Goal: Find contact information: Obtain details needed to contact an individual or organization

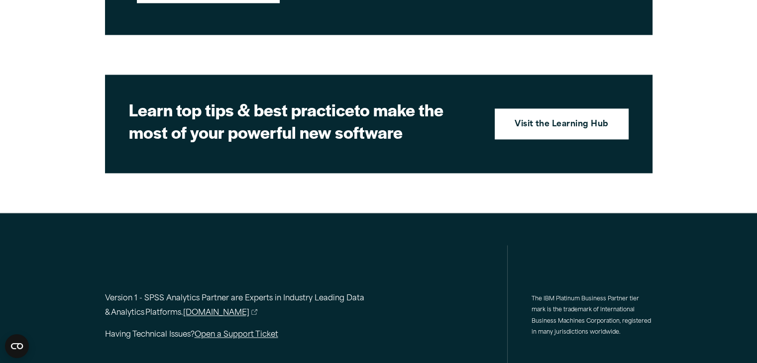
scroll to position [1529, 0]
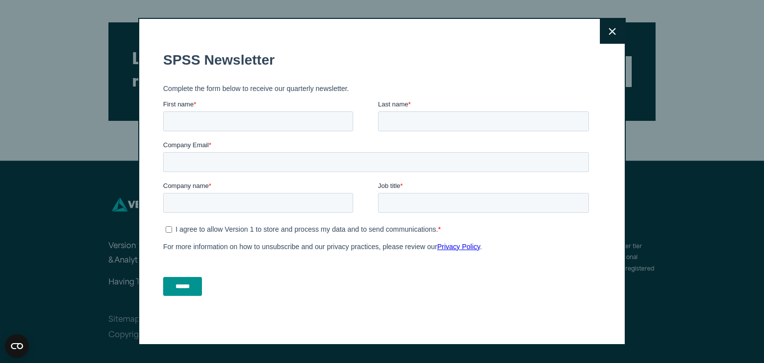
click at [619, 34] on button "Close" at bounding box center [612, 31] width 25 height 25
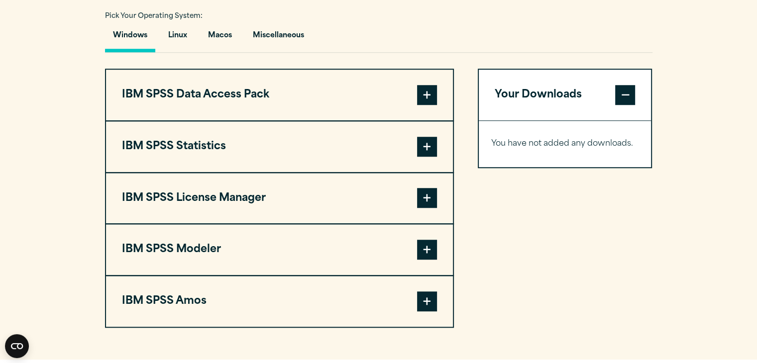
scroll to position [738, 0]
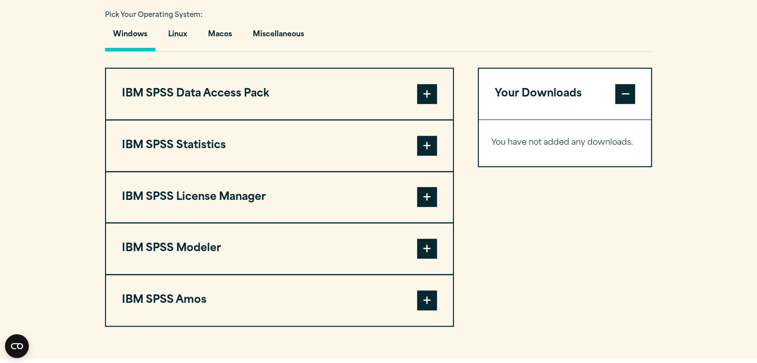
click at [426, 147] on span at bounding box center [427, 146] width 20 height 20
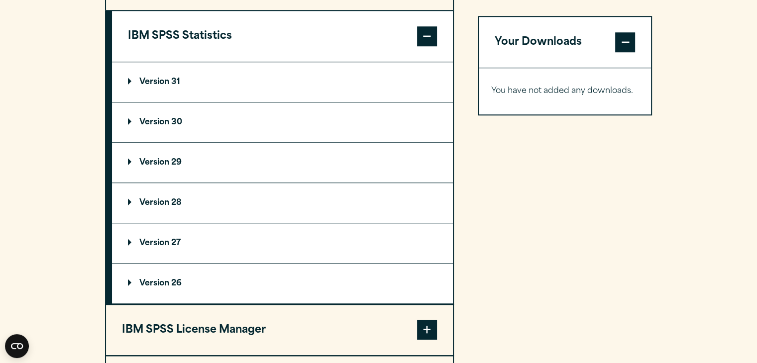
scroll to position [848, 0]
click at [131, 159] on p "Version 29" at bounding box center [155, 162] width 54 height 8
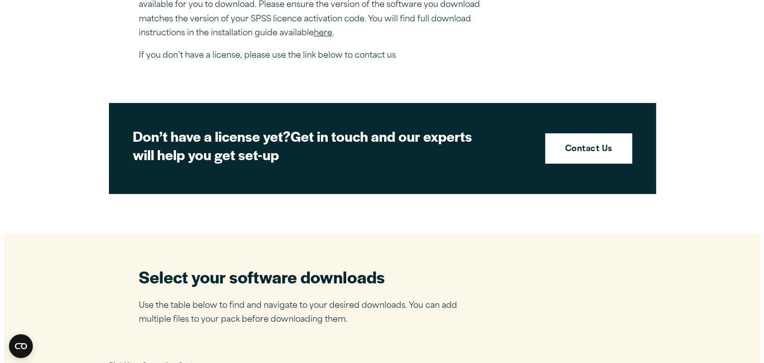
scroll to position [378, 0]
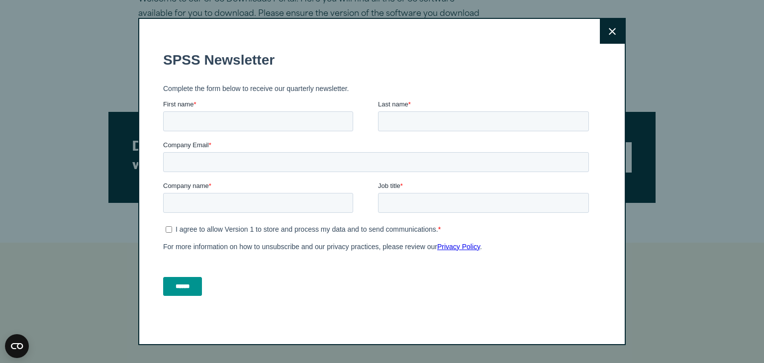
click at [609, 29] on icon at bounding box center [612, 31] width 7 height 7
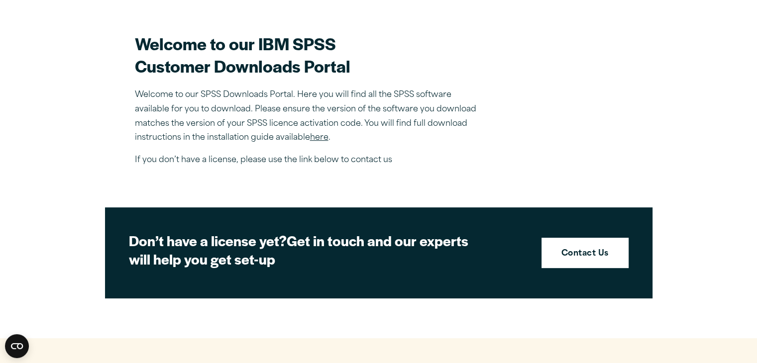
scroll to position [284, 0]
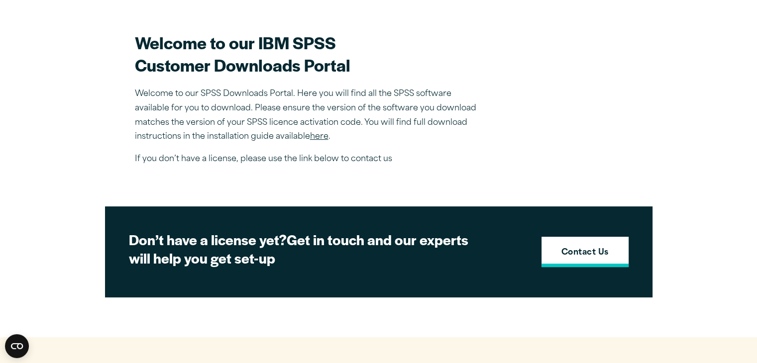
click at [595, 252] on strong "Contact Us" at bounding box center [584, 253] width 47 height 13
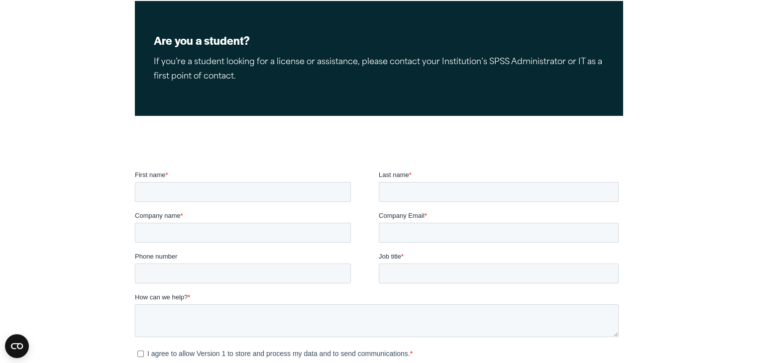
scroll to position [237, 0]
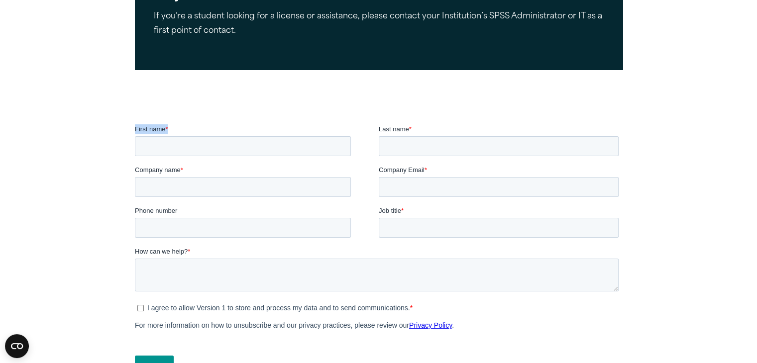
click at [239, 152] on fieldset "First name * Last name *" at bounding box center [378, 144] width 488 height 41
click at [235, 150] on input "First name *" at bounding box center [242, 146] width 216 height 20
type input "******"
click at [411, 150] on input "Last name *" at bounding box center [498, 146] width 240 height 20
type input "******"
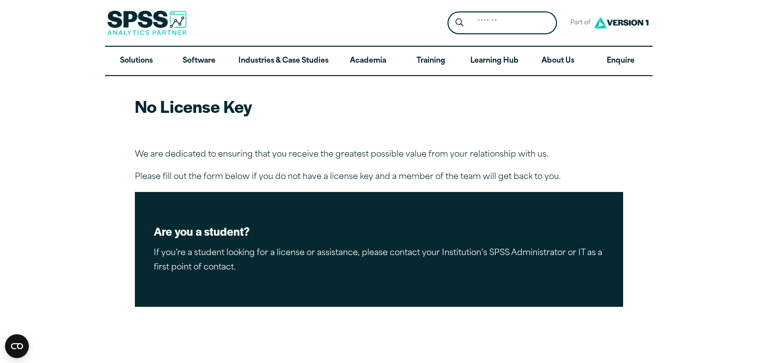
scroll to position [1, 0]
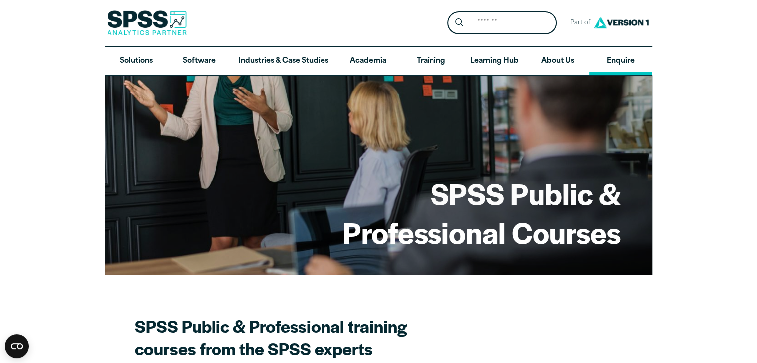
click at [613, 60] on link "Enquire" at bounding box center [620, 61] width 63 height 29
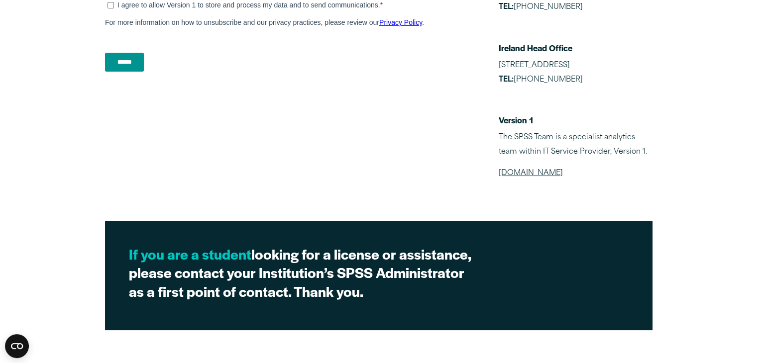
scroll to position [305, 0]
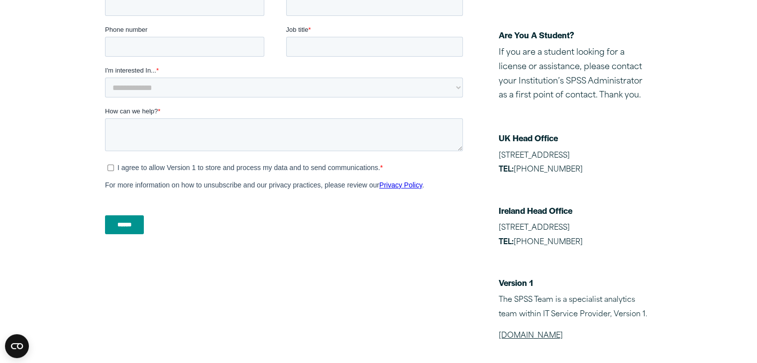
click at [699, 73] on article "Enquire We are dedicated to ensuring that you receive the greatest possible val…" at bounding box center [378, 157] width 757 height 771
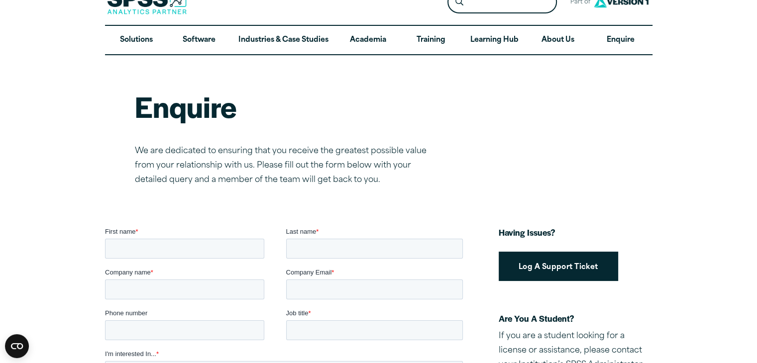
scroll to position [0, 0]
